Goal: Find specific page/section: Find specific page/section

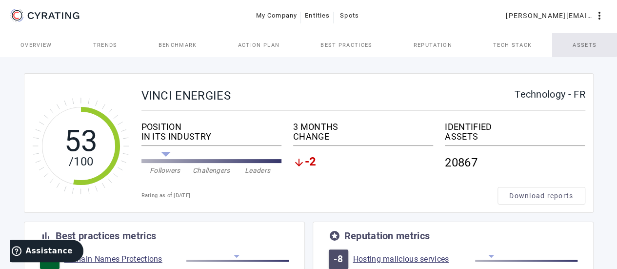
click at [572, 42] on link "Assets" at bounding box center [584, 44] width 65 height 23
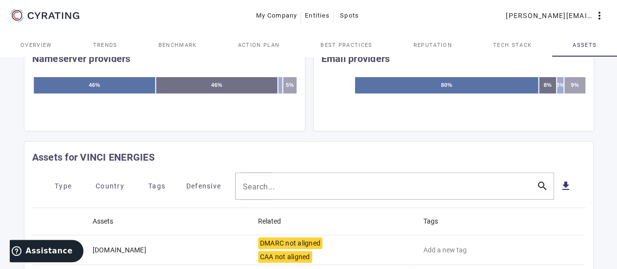
scroll to position [354, 0]
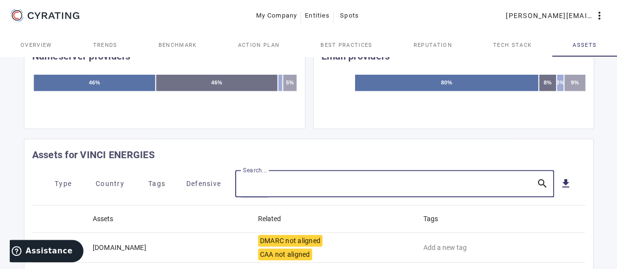
click at [384, 182] on input "Search..." at bounding box center [386, 184] width 286 height 12
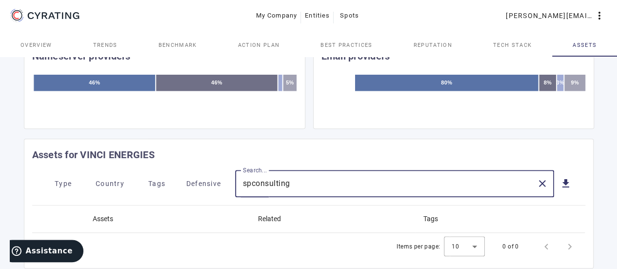
scroll to position [377, 0]
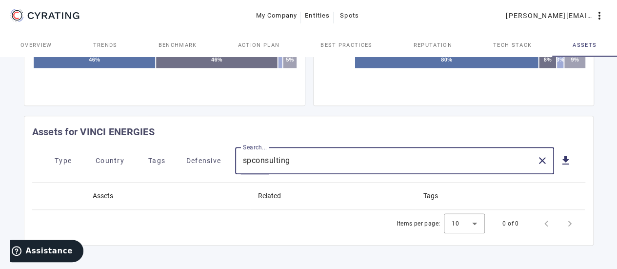
click at [251, 159] on input "spconsulting" at bounding box center [386, 161] width 286 height 12
drag, startPoint x: 338, startPoint y: 164, endPoint x: 220, endPoint y: 144, distance: 118.7
click at [220, 144] on mat-card "Assets for VINCI ENERGIES Type Country Tags Defensive Search... [DOMAIN_NAME] c…" at bounding box center [309, 181] width 570 height 130
type input "cornet"
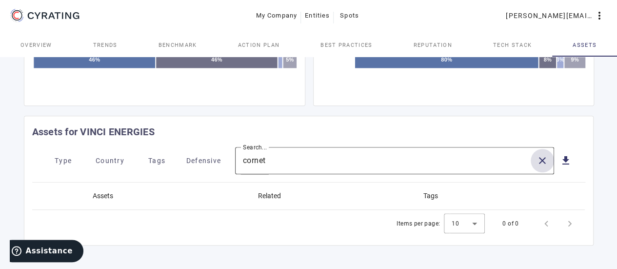
click at [531, 158] on span at bounding box center [542, 160] width 23 height 23
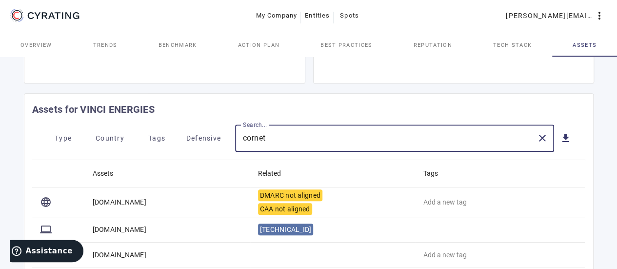
scroll to position [399, 0]
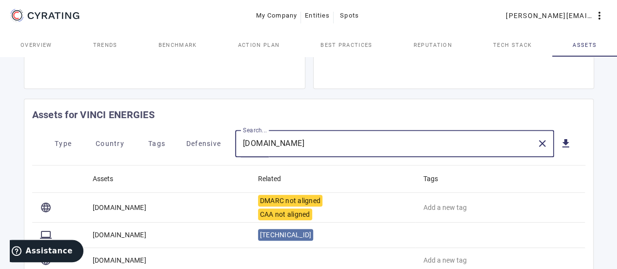
type input "[DOMAIN_NAME]"
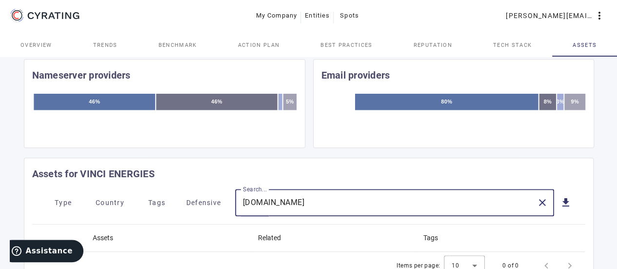
scroll to position [377, 0]
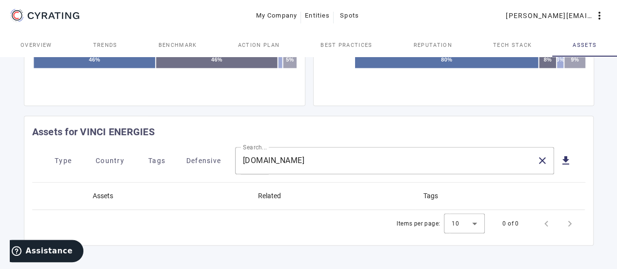
drag, startPoint x: 311, startPoint y: 148, endPoint x: 274, endPoint y: 145, distance: 37.2
click at [274, 145] on mat-card "Assets for VINCI ENERGIES Type Country Tags Defensive Search... [DOMAIN_NAME] c…" at bounding box center [309, 181] width 570 height 130
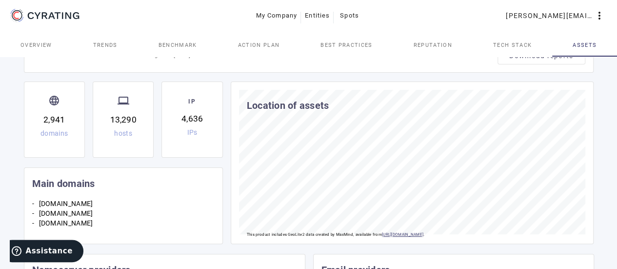
scroll to position [0, 0]
